Goal: Task Accomplishment & Management: Use online tool/utility

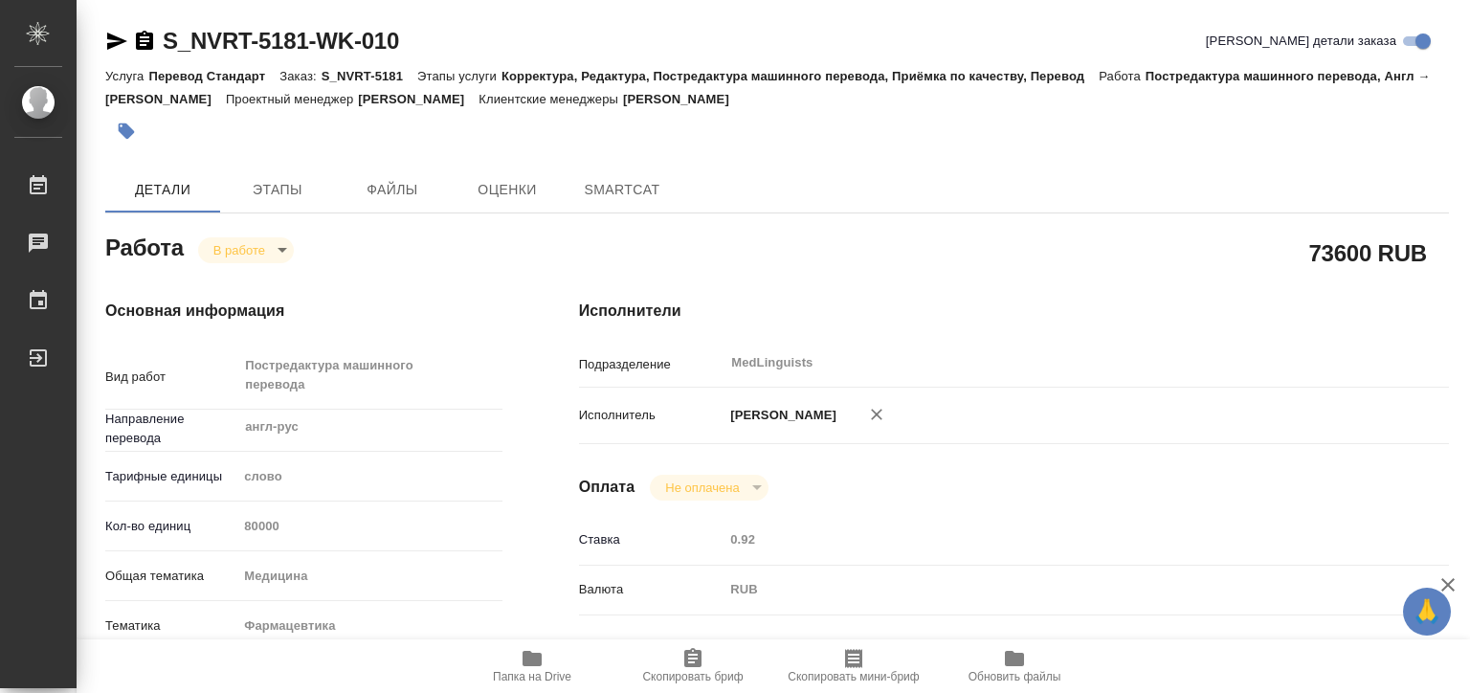
type textarea "x"
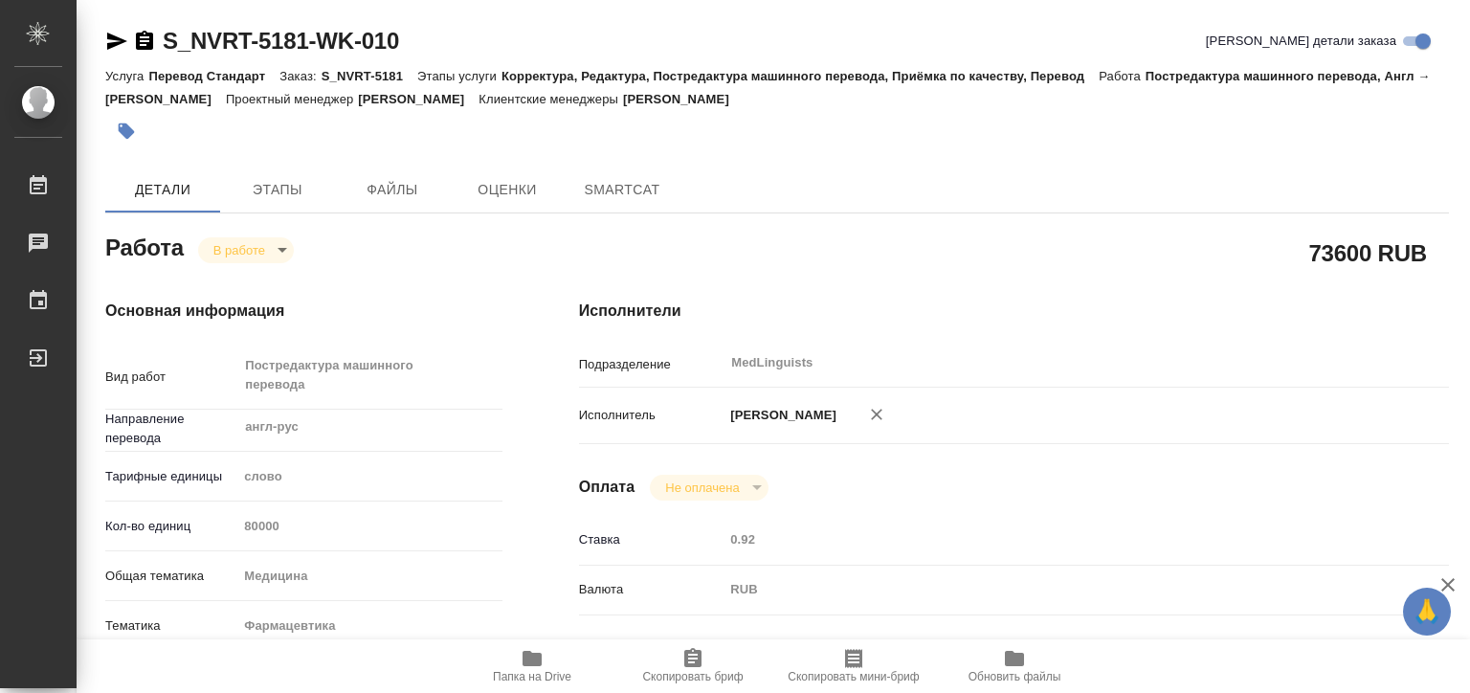
type textarea "x"
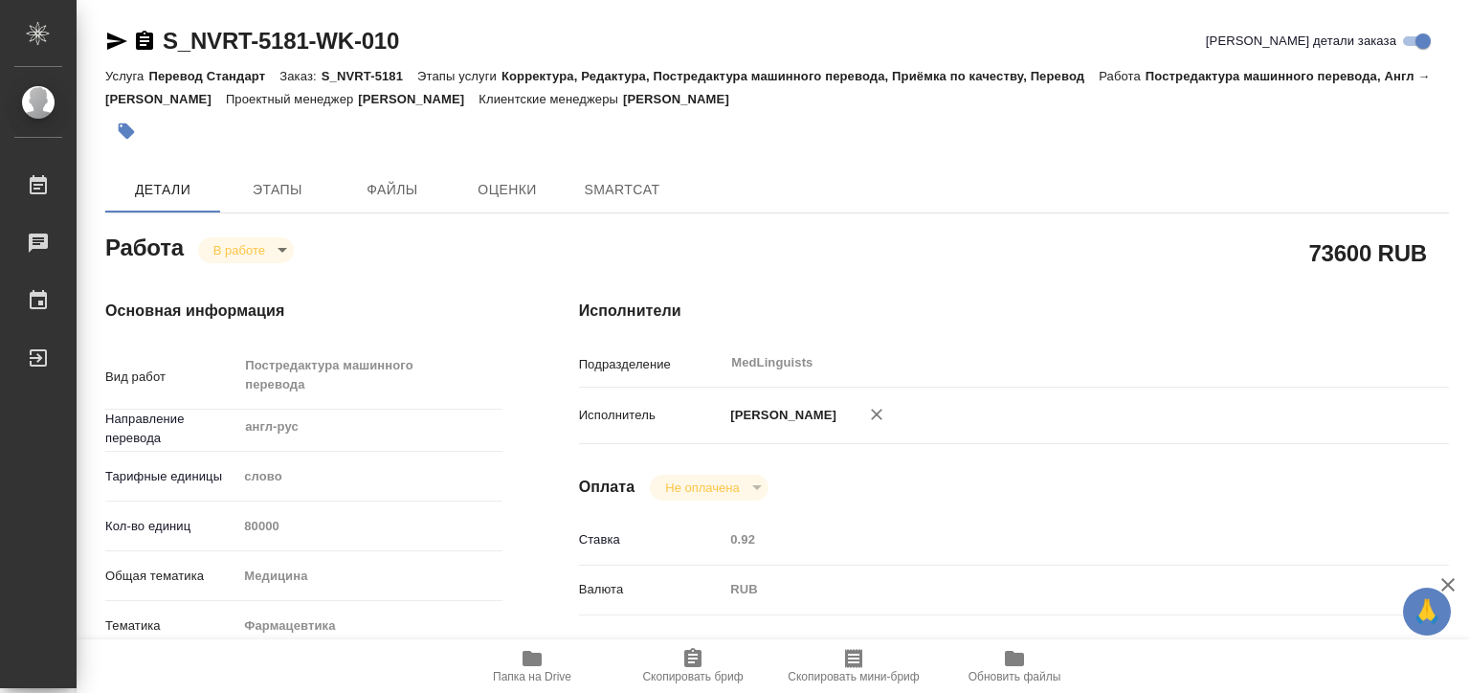
type textarea "x"
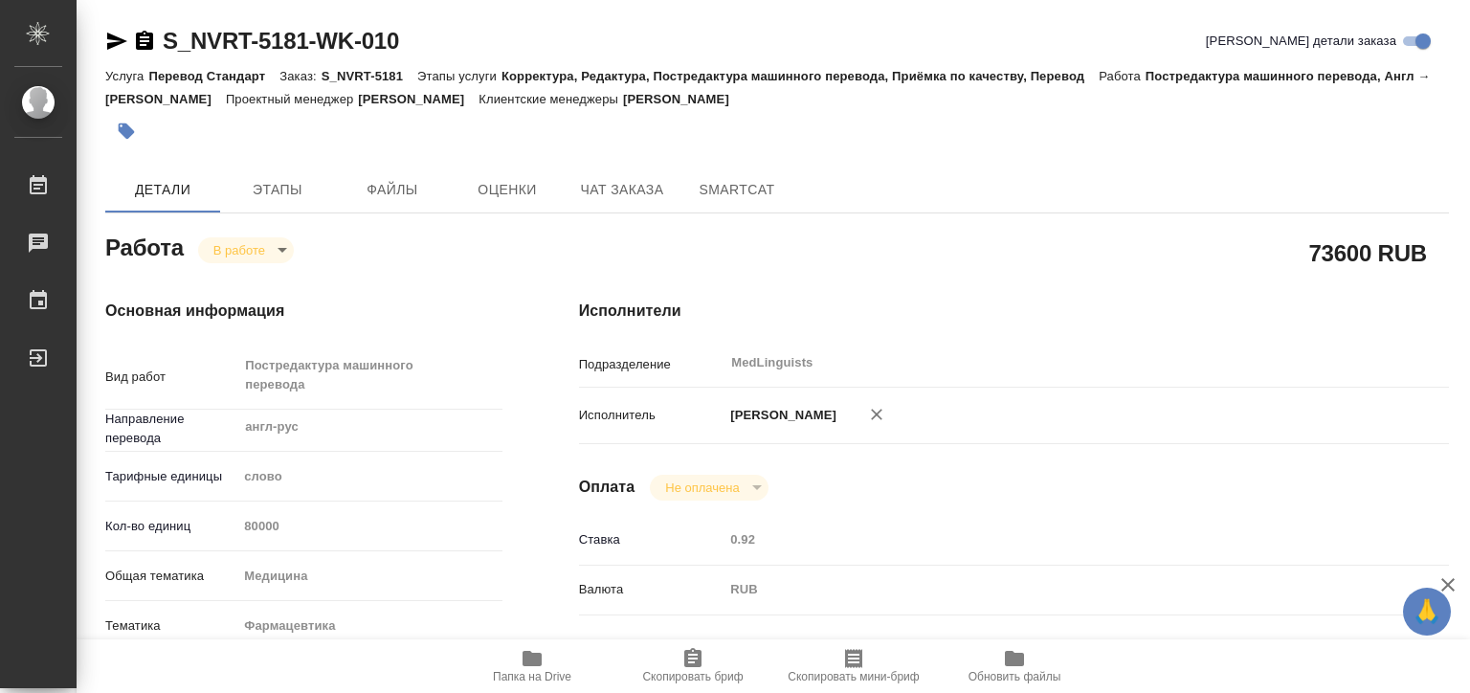
type textarea "x"
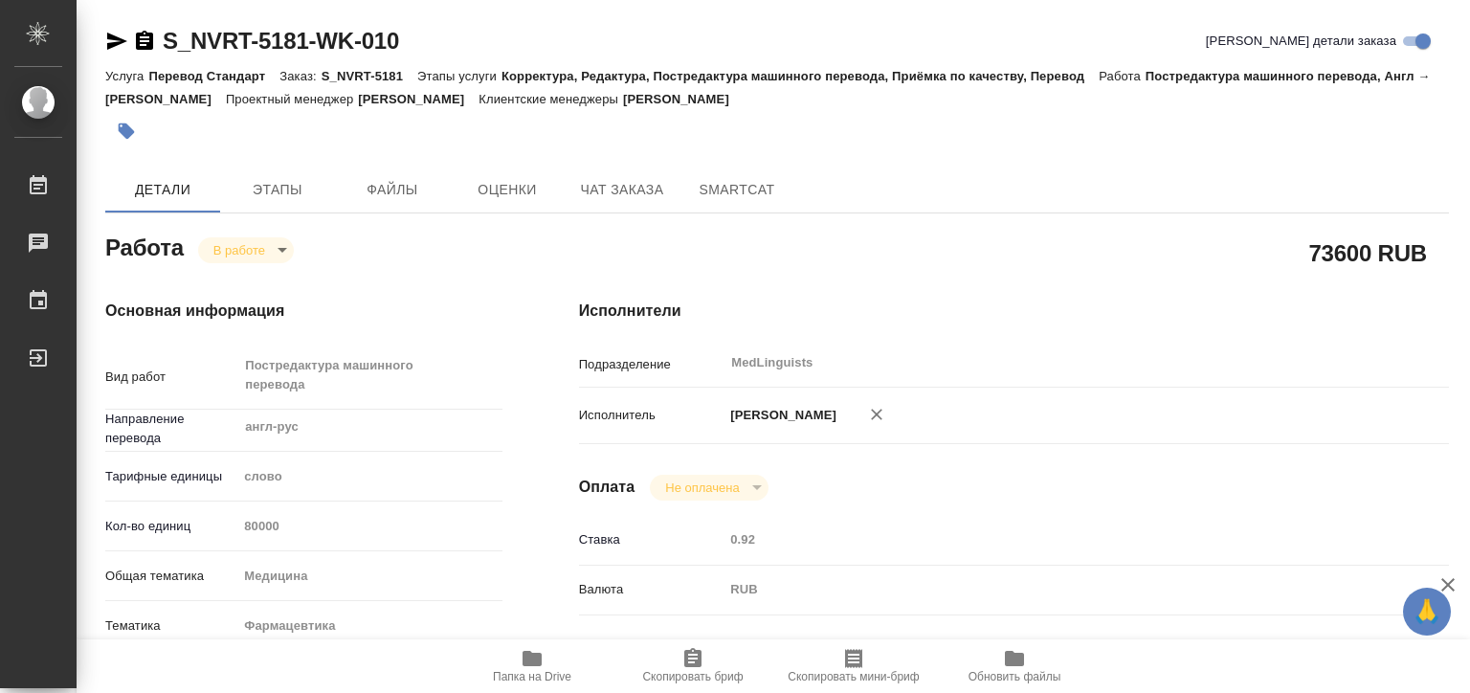
type textarea "x"
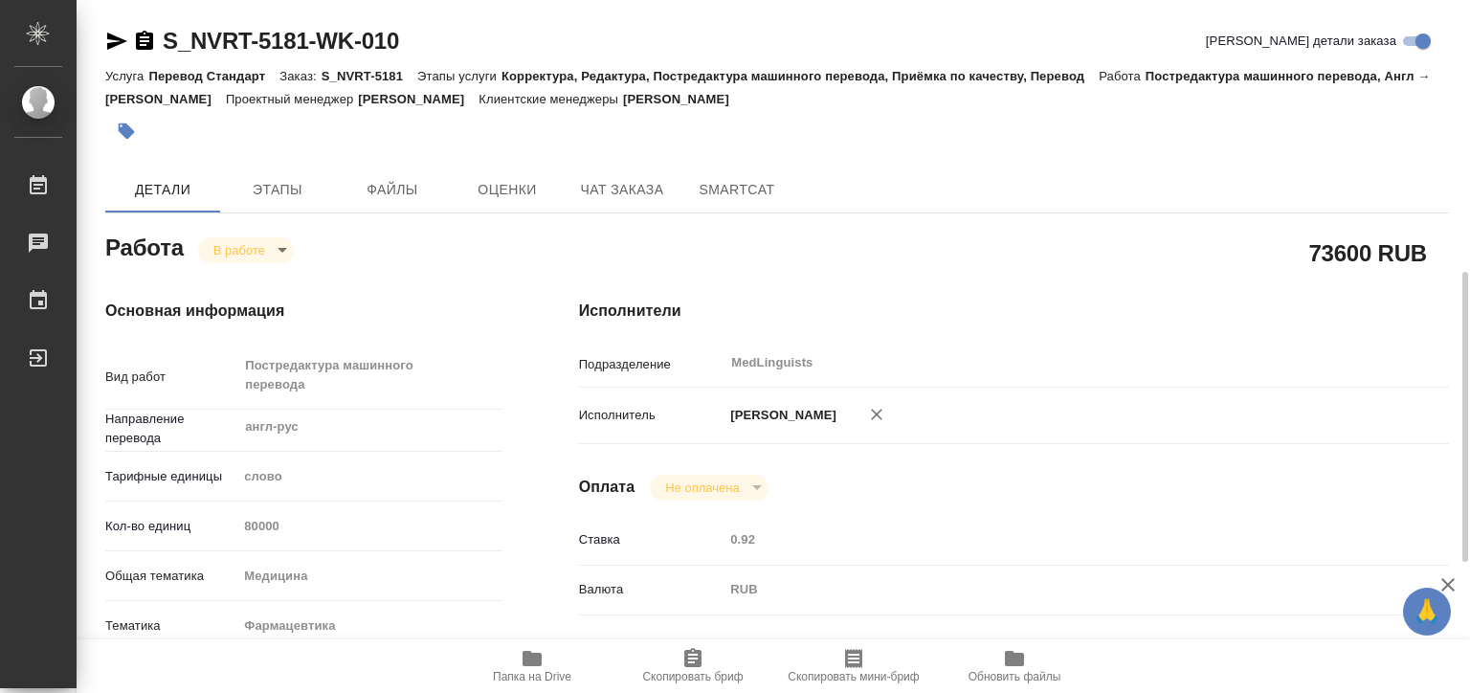
scroll to position [287, 0]
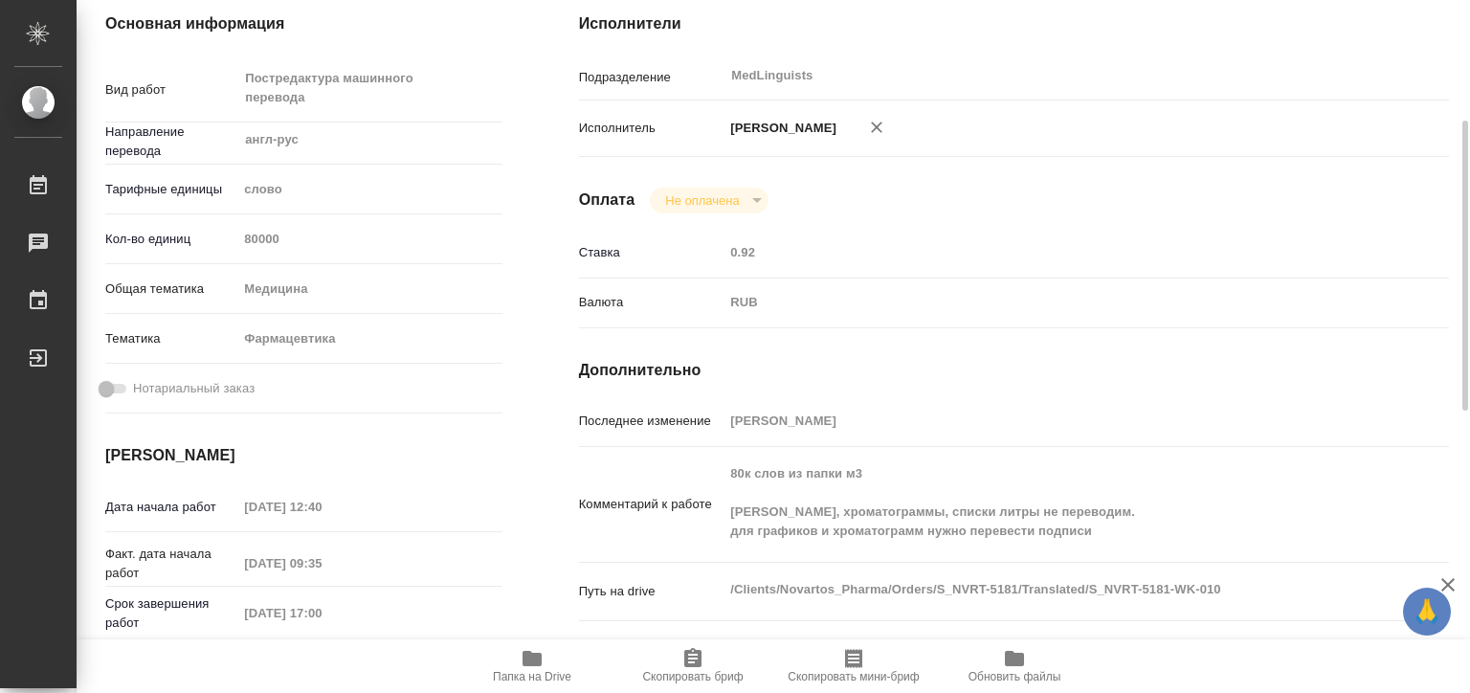
type textarea "x"
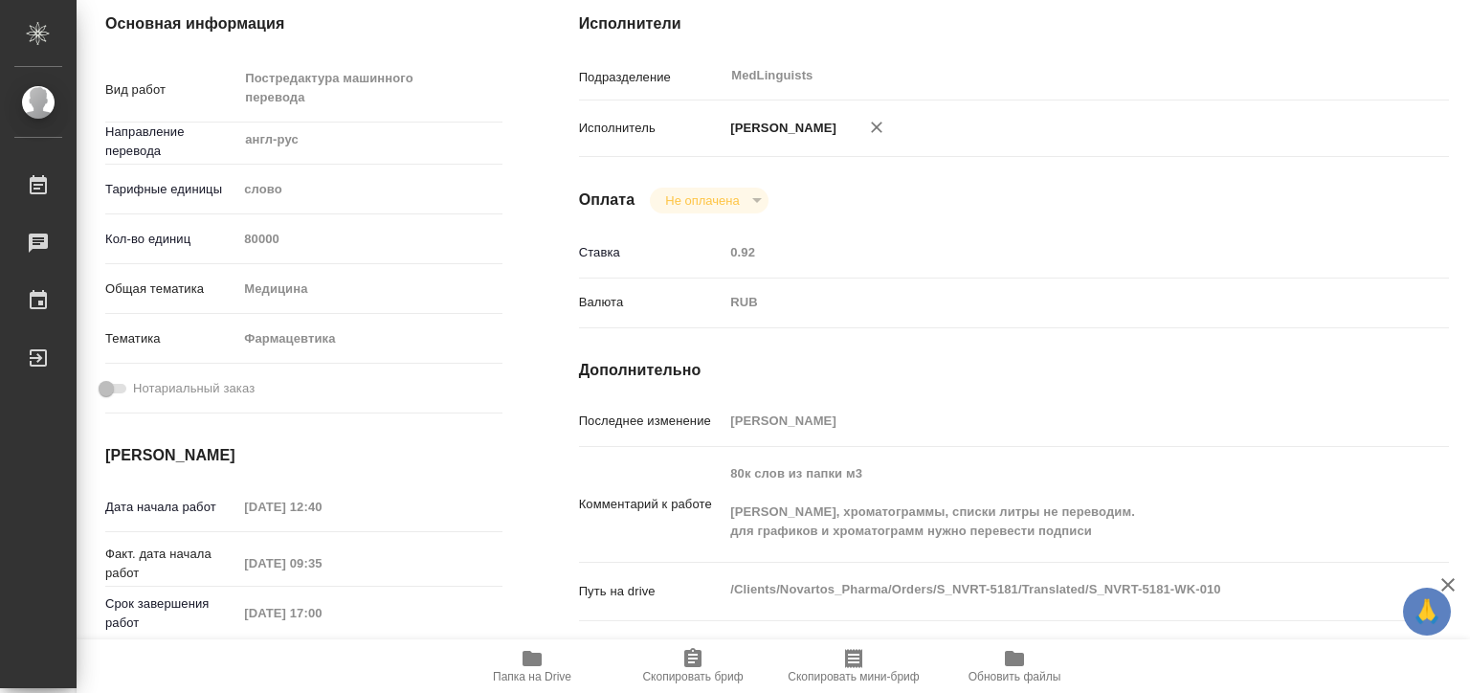
scroll to position [478, 0]
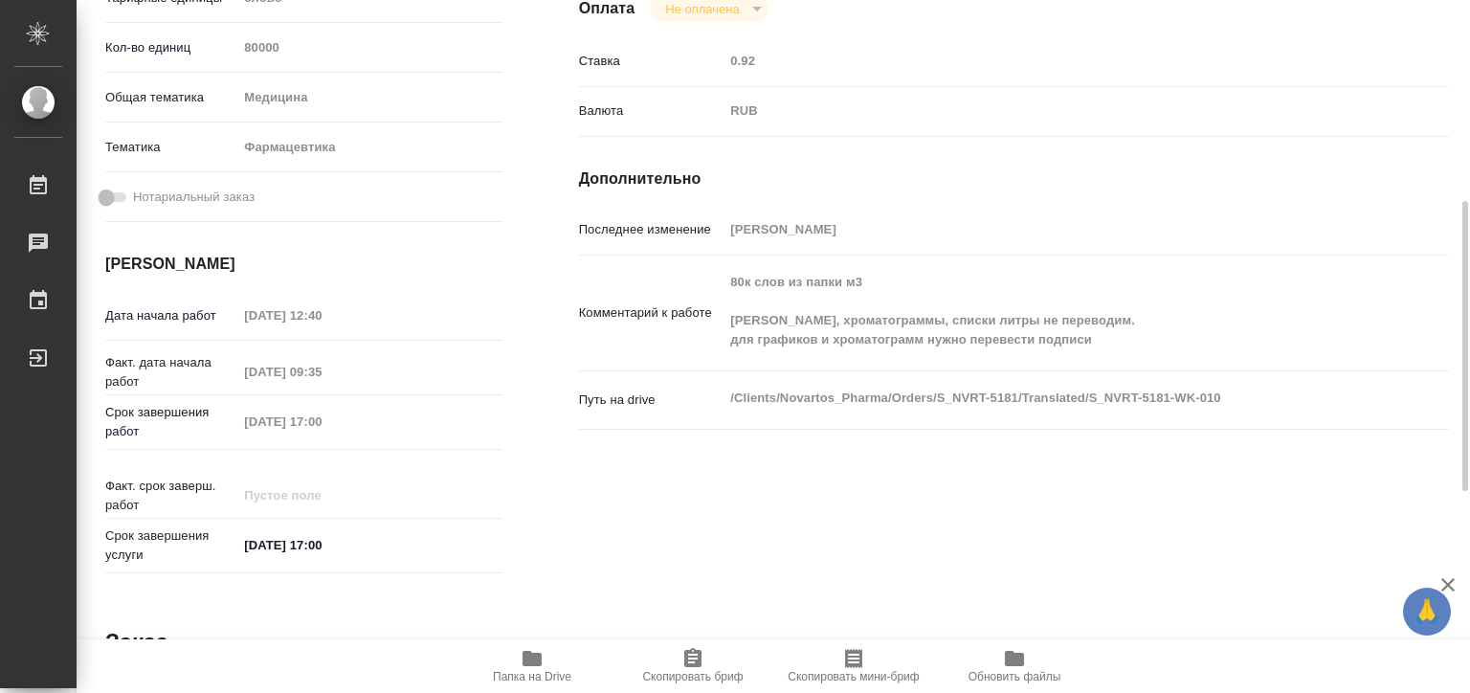
type textarea "x"
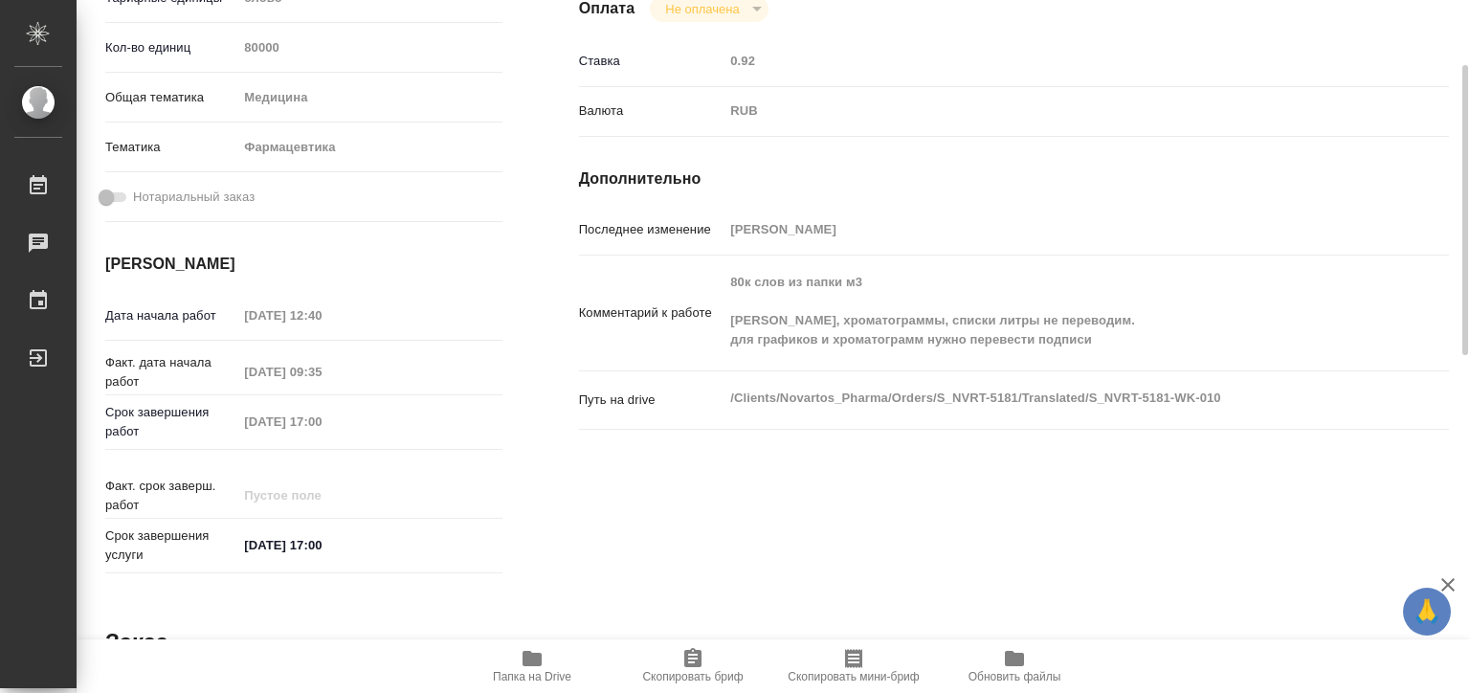
scroll to position [0, 0]
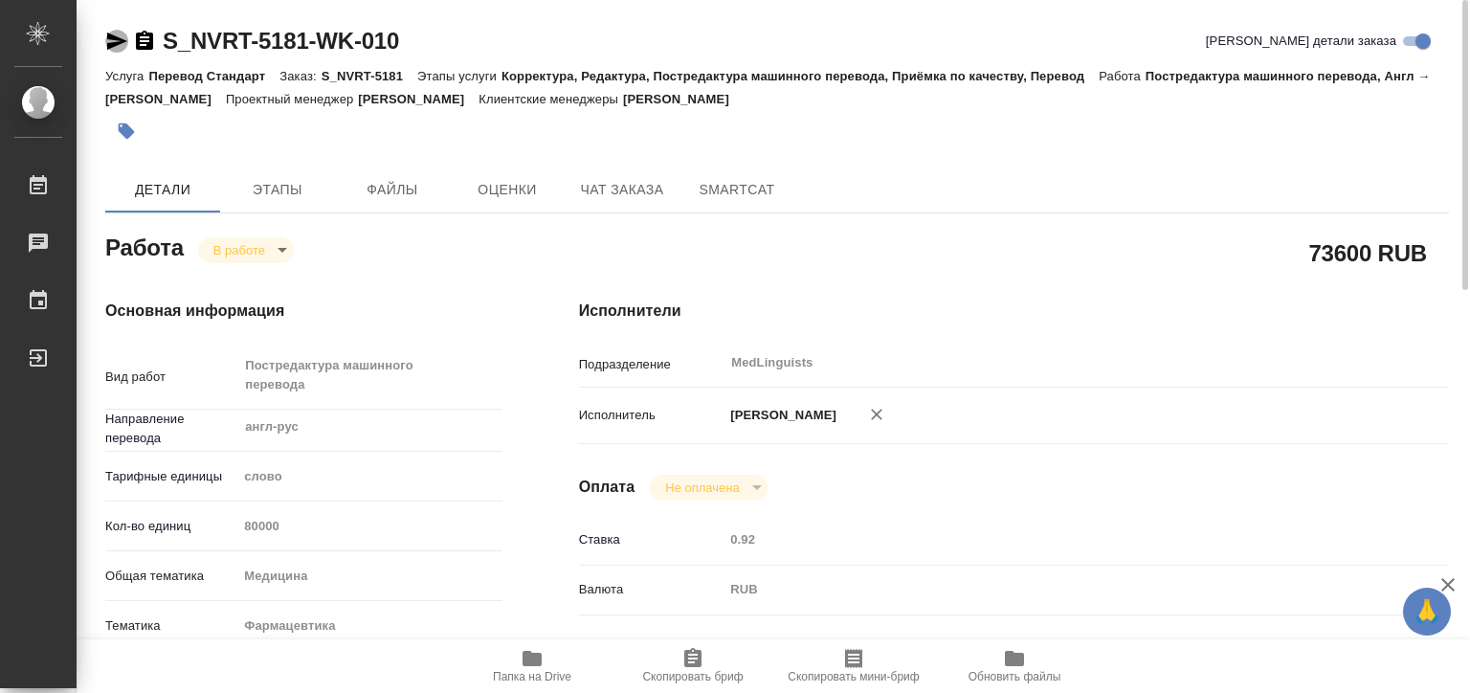
click at [119, 41] on icon "button" at bounding box center [116, 41] width 23 height 23
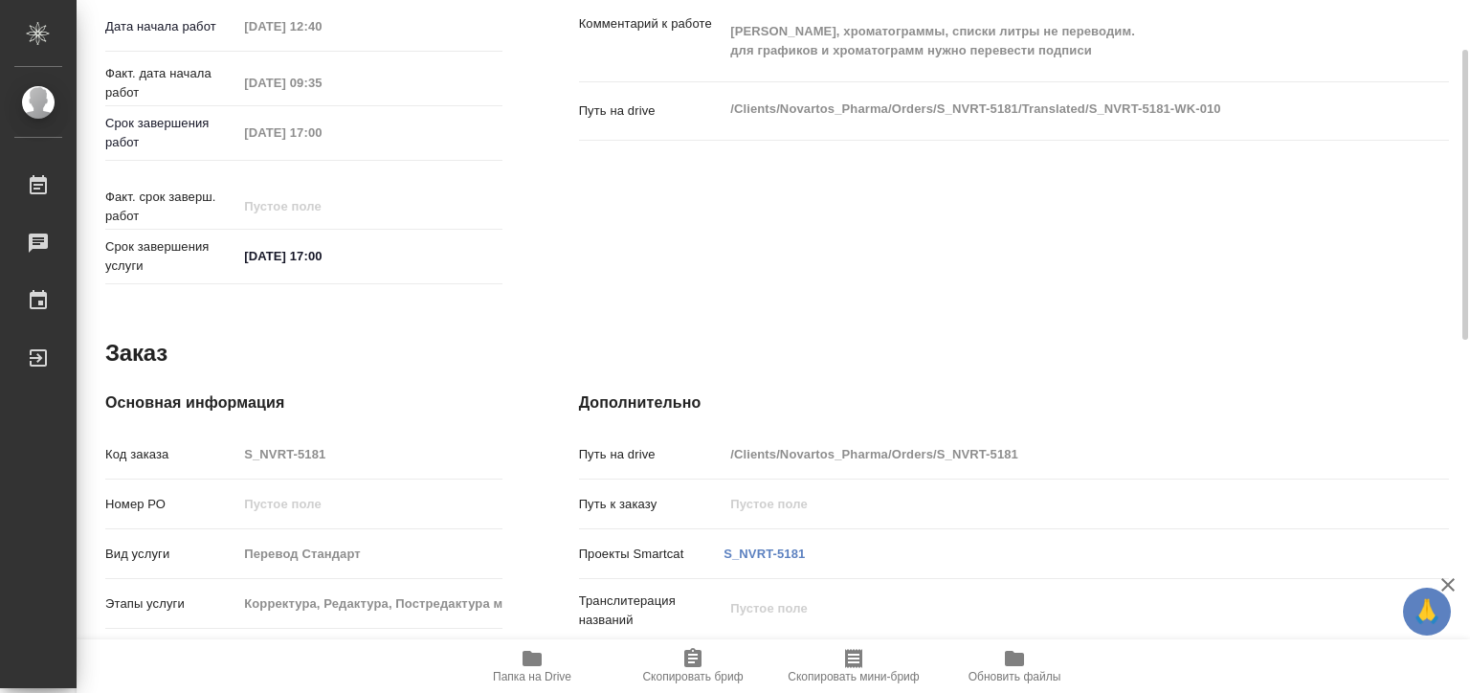
scroll to position [480, 0]
